Goal: Task Accomplishment & Management: Manage account settings

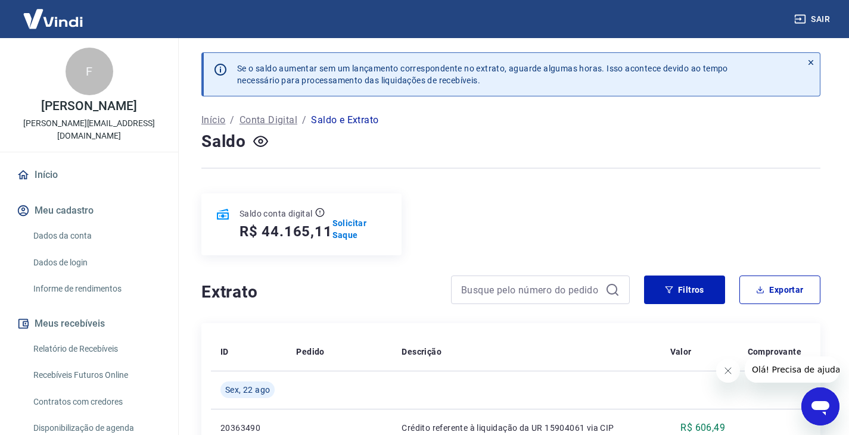
scroll to position [186, 0]
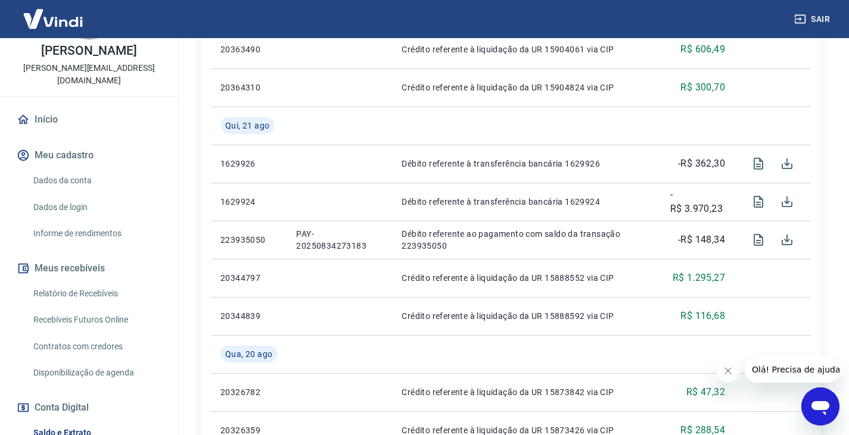
scroll to position [186, 0]
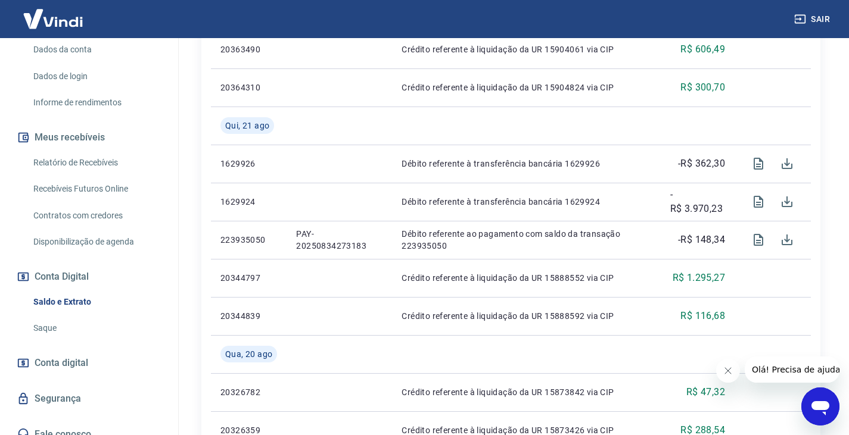
click at [45, 316] on link "Saque" at bounding box center [96, 328] width 135 height 24
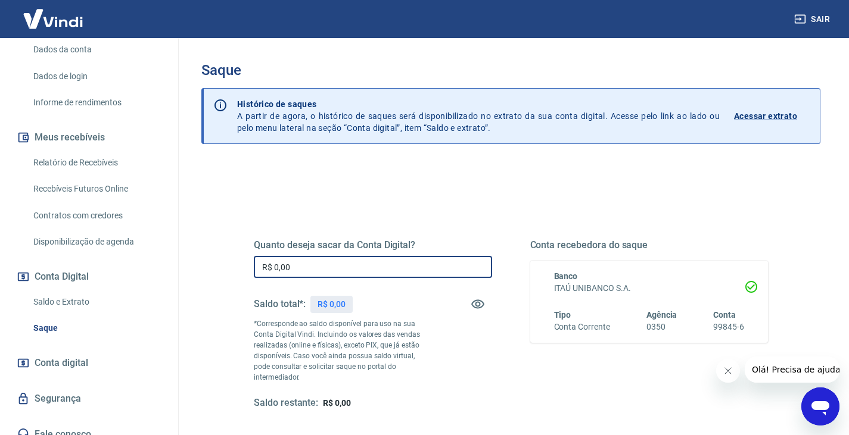
drag, startPoint x: 285, startPoint y: 273, endPoint x: 194, endPoint y: 258, distance: 92.3
click at [218, 271] on div "Quanto deseja sacar da Conta Digital? R$ 0,00 ​ Saldo total*: R$ 0,00 *Correspo…" at bounding box center [510, 381] width 619 height 436
type input "R$ 9.028,04"
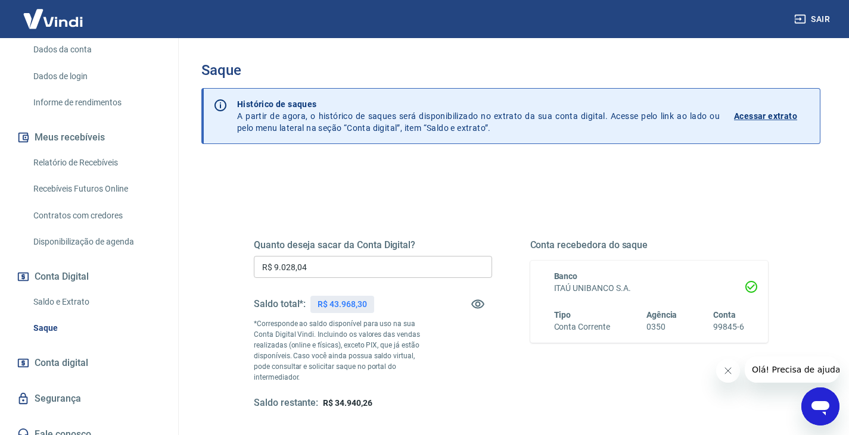
click at [501, 373] on div "Quanto deseja sacar da Conta Digital? R$ 9.028,04 ​ Saldo total*: R$ 43.968,30 …" at bounding box center [511, 324] width 514 height 170
click at [727, 372] on icon "Fechar mensagem da empresa" at bounding box center [727, 371] width 10 height 10
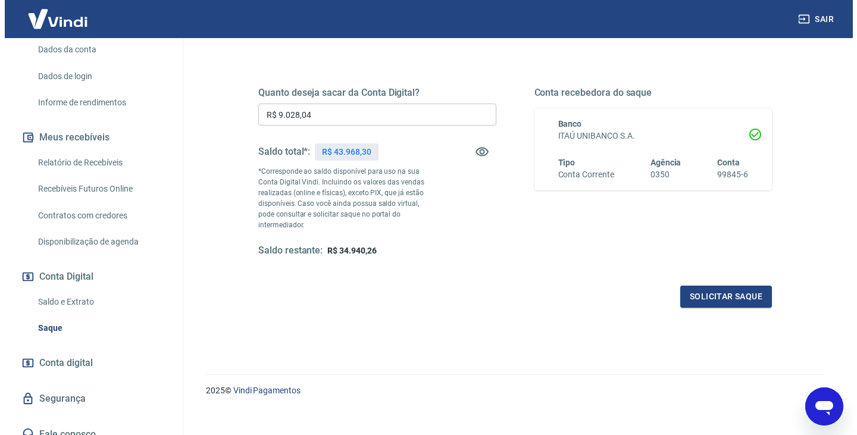
scroll to position [154, 0]
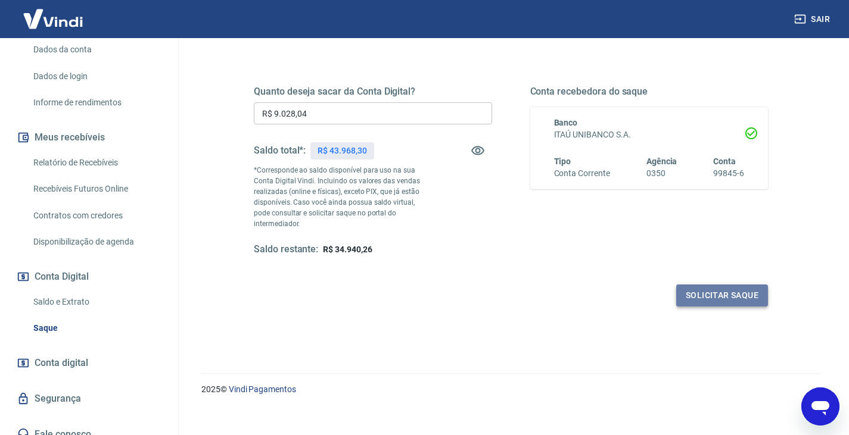
click at [722, 286] on button "Solicitar saque" at bounding box center [722, 296] width 92 height 22
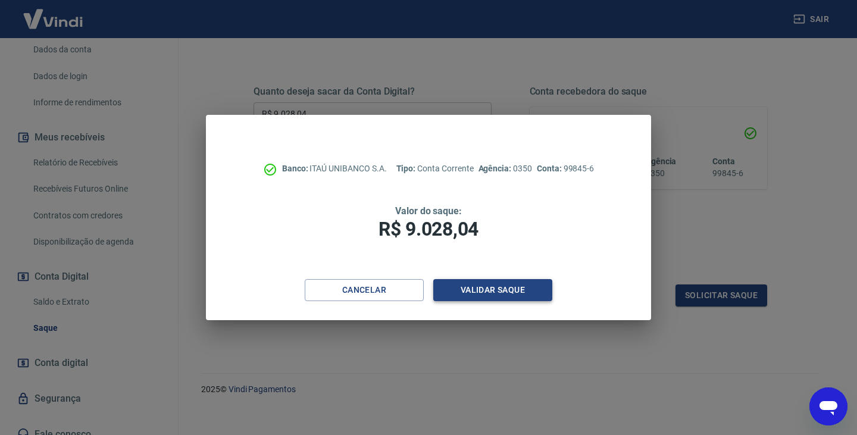
click at [506, 294] on button "Validar saque" at bounding box center [493, 290] width 119 height 22
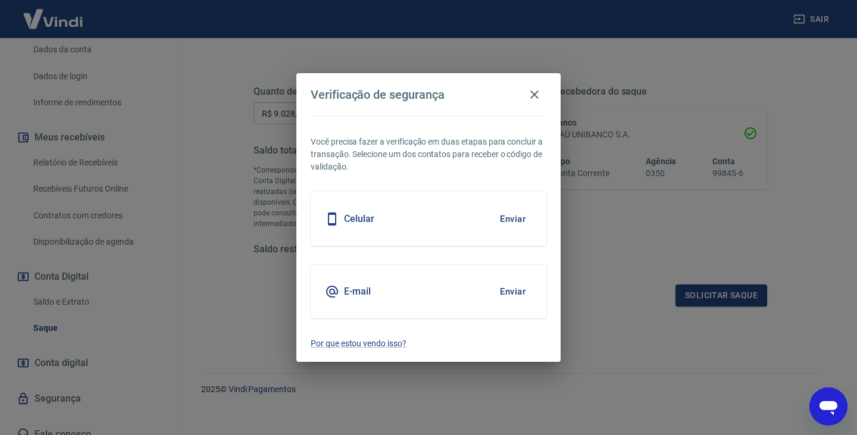
click at [514, 292] on button "Enviar" at bounding box center [513, 291] width 39 height 25
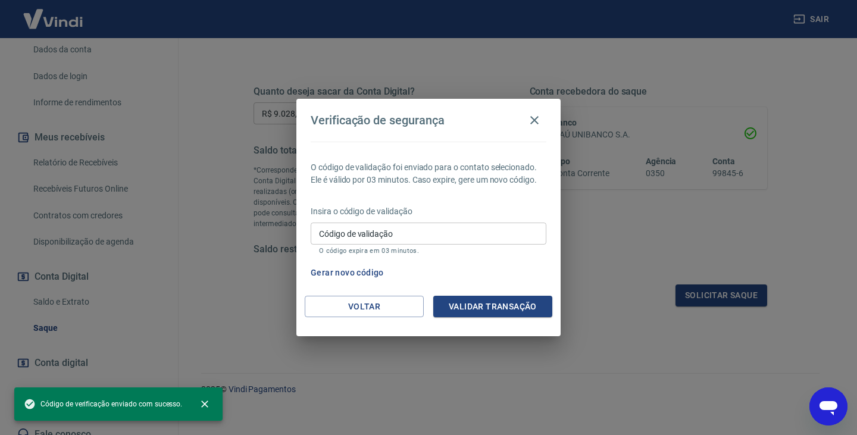
click at [351, 238] on input "Código de validação" at bounding box center [429, 234] width 236 height 22
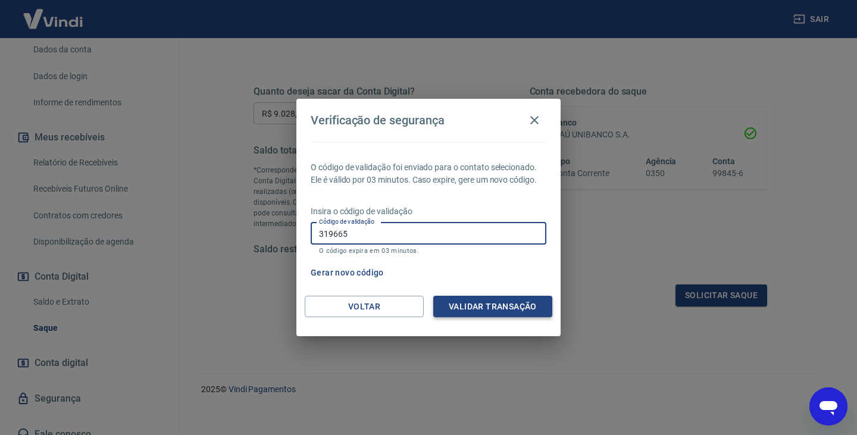
type input "319665"
click at [468, 313] on button "Validar transação" at bounding box center [493, 307] width 119 height 22
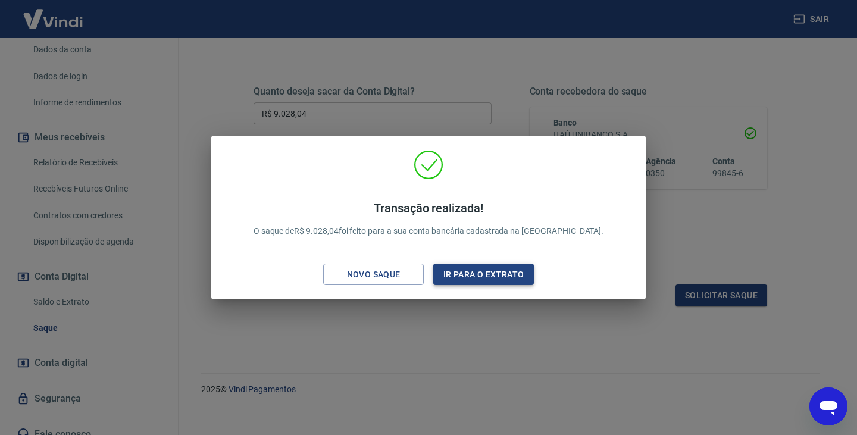
click at [473, 273] on button "Ir para o extrato" at bounding box center [484, 275] width 101 height 22
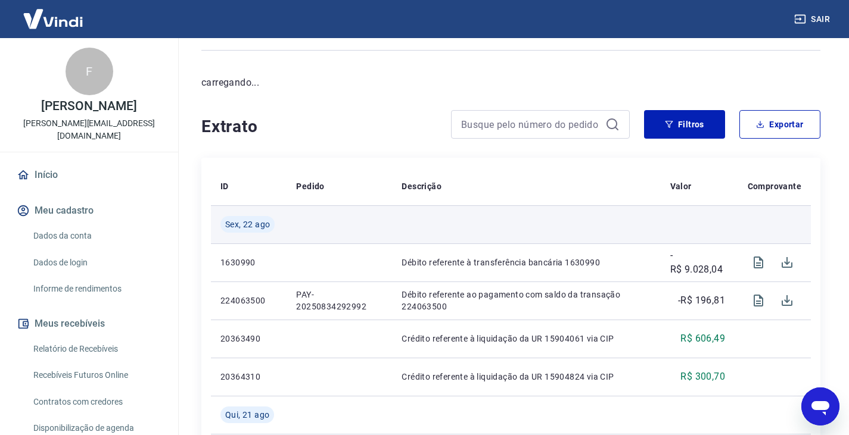
scroll to position [119, 0]
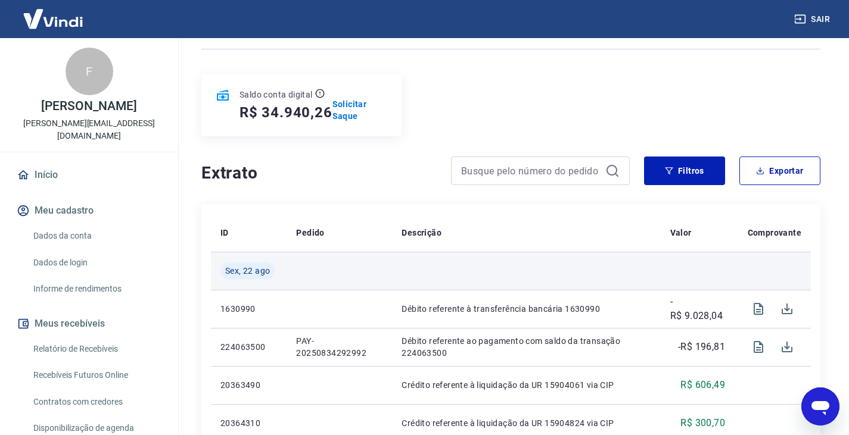
click at [787, 262] on td at bounding box center [772, 271] width 76 height 38
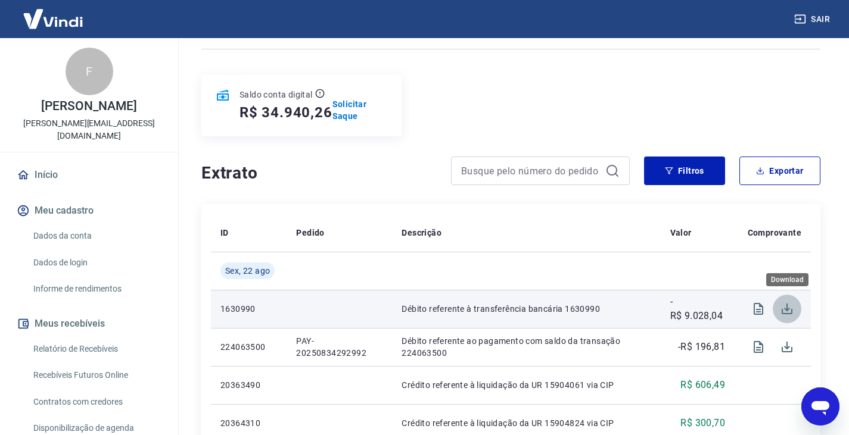
click at [793, 311] on icon "Download" at bounding box center [786, 309] width 14 height 14
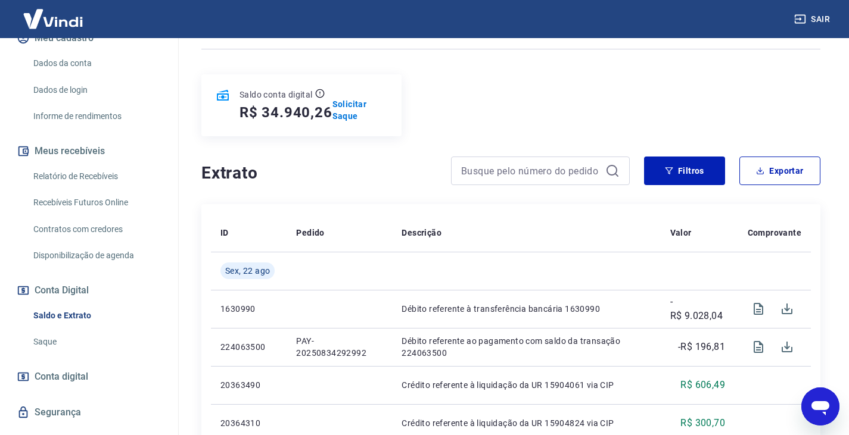
scroll to position [179, 0]
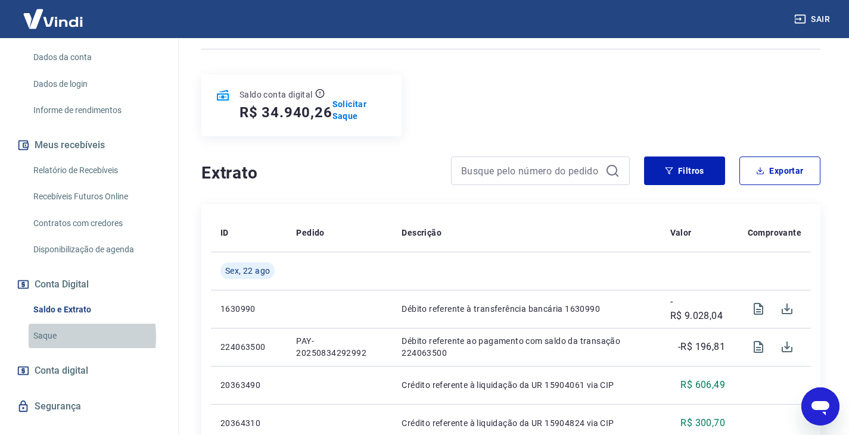
click at [52, 324] on link "Saque" at bounding box center [96, 336] width 135 height 24
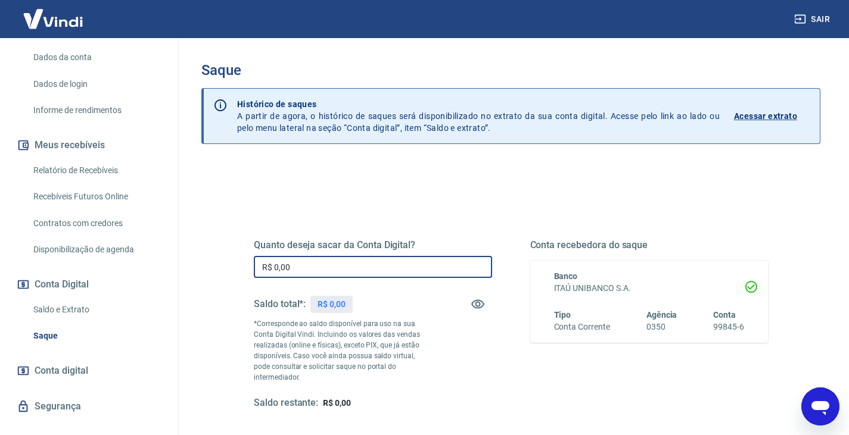
drag, startPoint x: 303, startPoint y: 269, endPoint x: 158, endPoint y: 260, distance: 145.6
click at [158, 260] on div "Sair F Flavio Zullo rafael@ibimboo.com.br Início Meu cadastro Dados da conta Da…" at bounding box center [424, 217] width 849 height 435
type input "R$ 468,04"
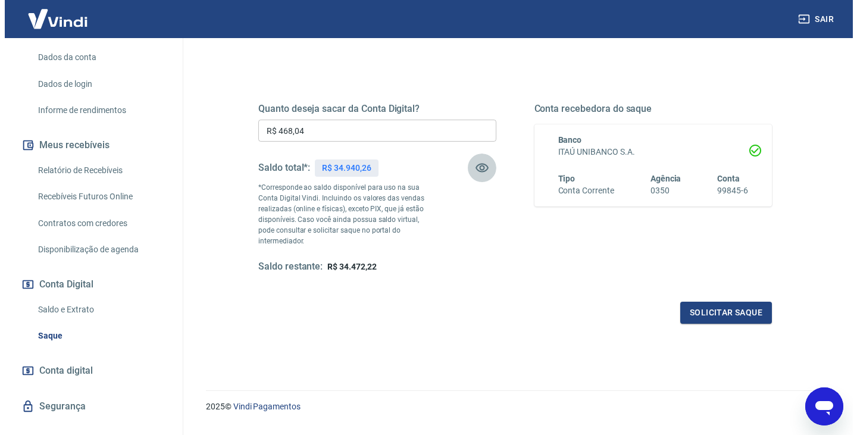
scroll to position [154, 0]
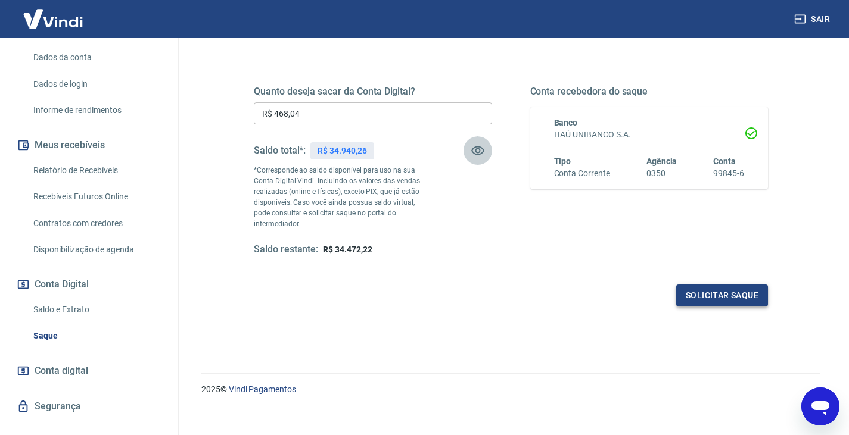
click at [716, 289] on button "Solicitar saque" at bounding box center [722, 296] width 92 height 22
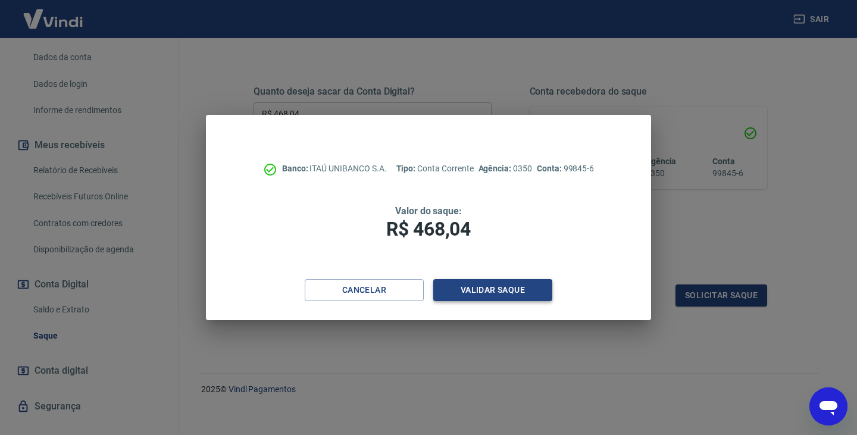
click at [496, 296] on button "Validar saque" at bounding box center [493, 290] width 119 height 22
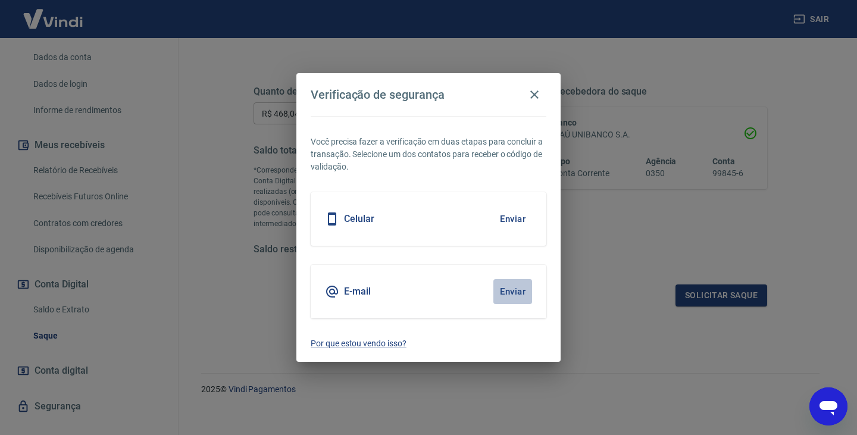
click at [506, 291] on button "Enviar" at bounding box center [513, 291] width 39 height 25
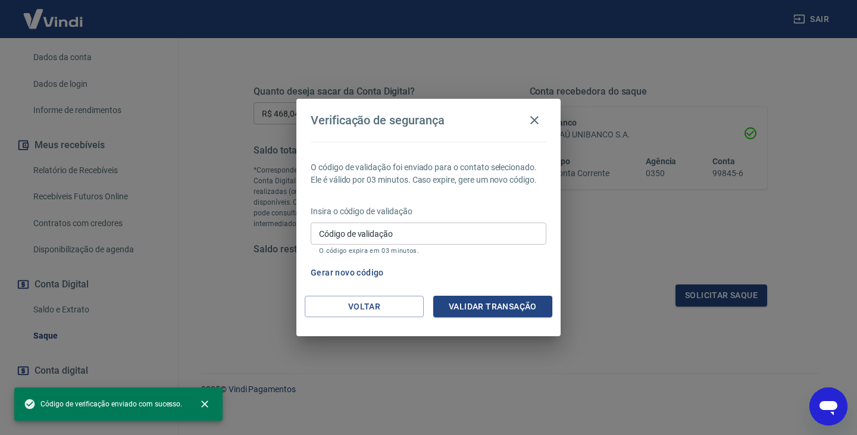
click at [341, 233] on input "Código de validação" at bounding box center [429, 234] width 236 height 22
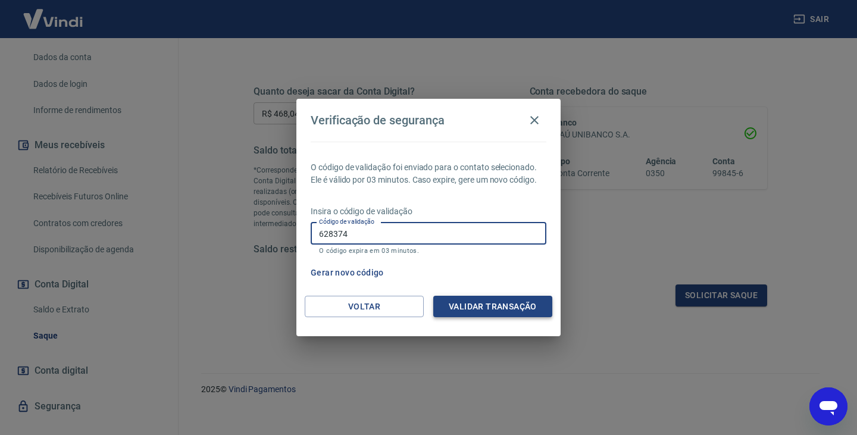
type input "628374"
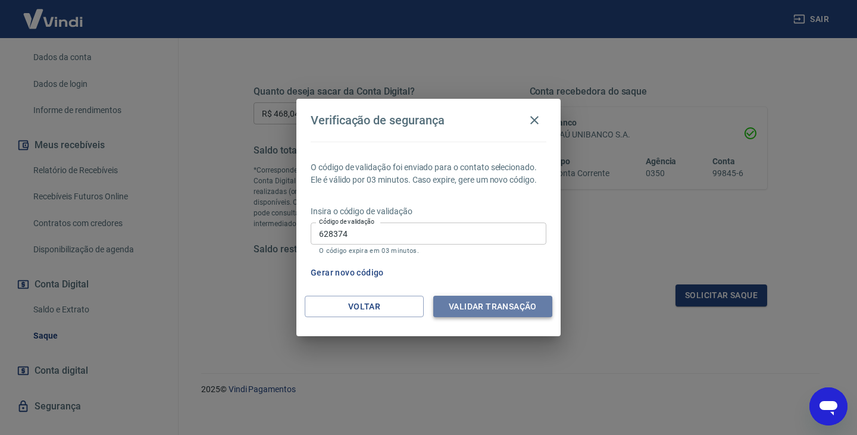
click at [480, 310] on button "Validar transação" at bounding box center [493, 307] width 119 height 22
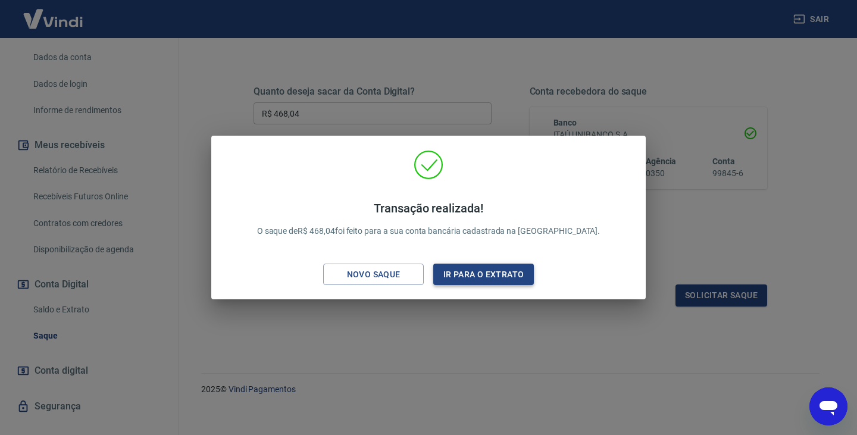
click at [493, 278] on button "Ir para o extrato" at bounding box center [484, 275] width 101 height 22
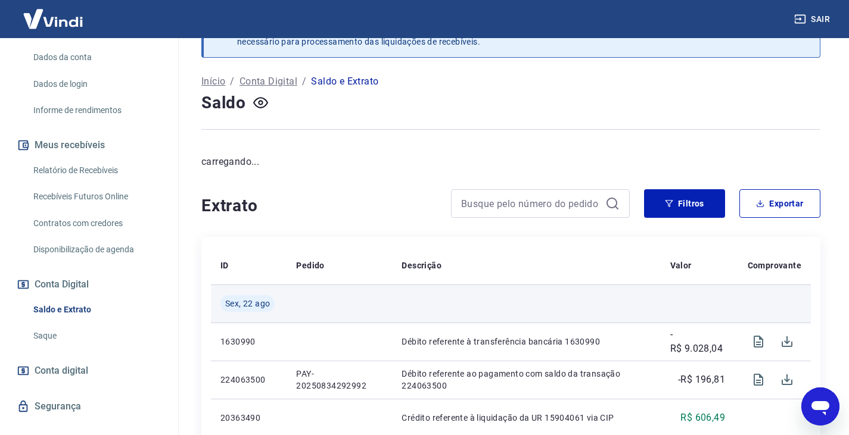
scroll to position [60, 0]
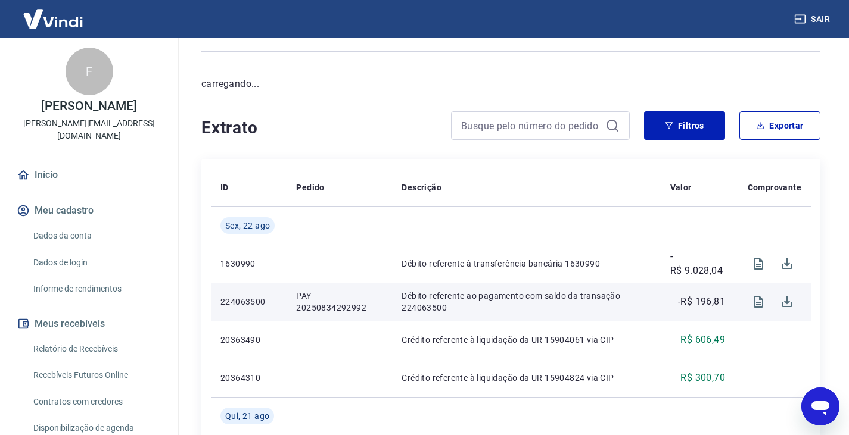
scroll to position [119, 0]
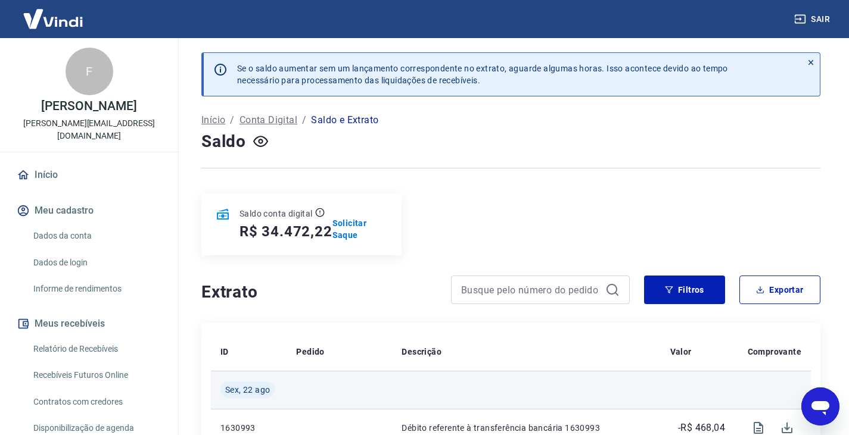
click at [787, 385] on td at bounding box center [772, 390] width 76 height 38
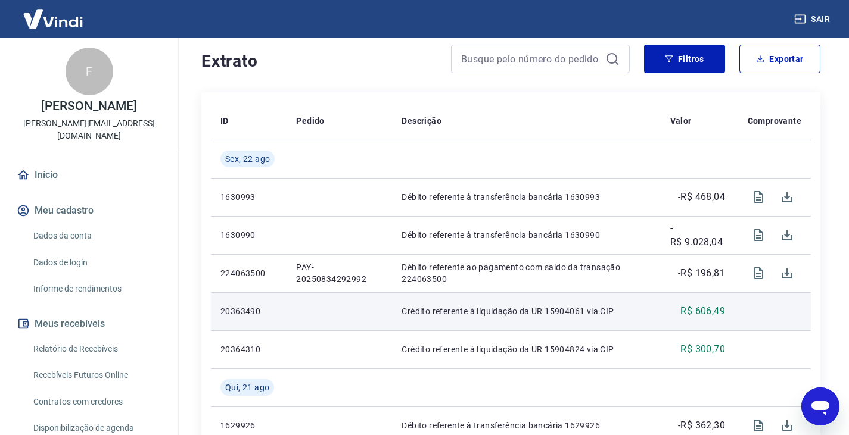
scroll to position [238, 0]
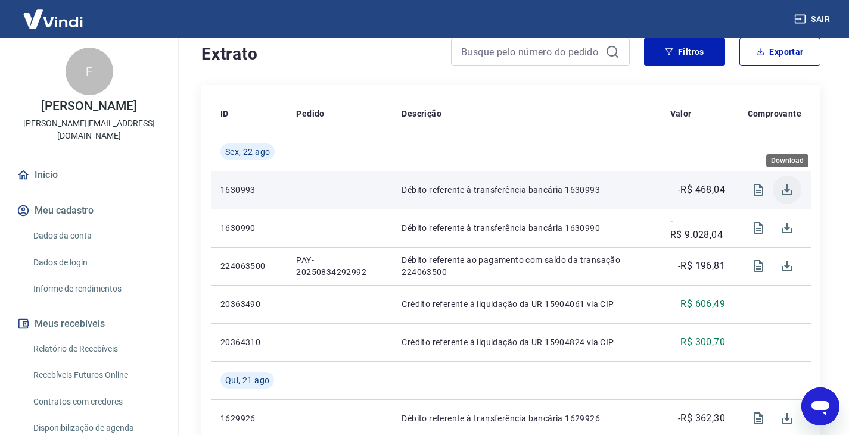
click at [787, 190] on icon "Download" at bounding box center [786, 190] width 11 height 11
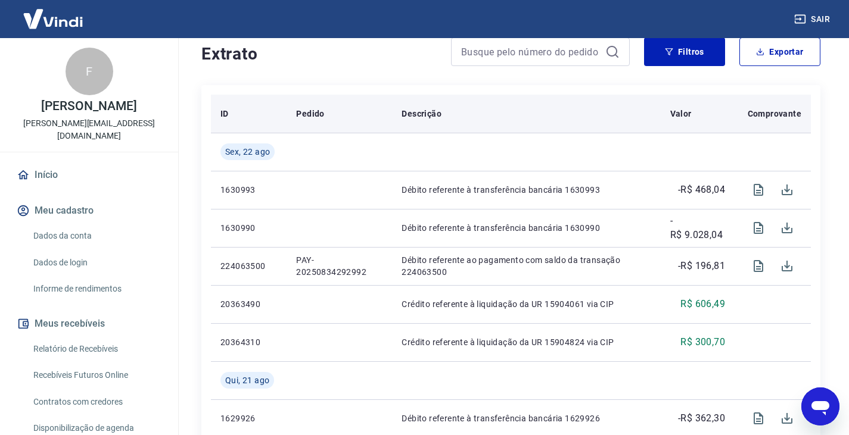
click at [578, 108] on div "Descrição" at bounding box center [525, 114] width 249 height 12
